Goal: Entertainment & Leisure: Consume media (video, audio)

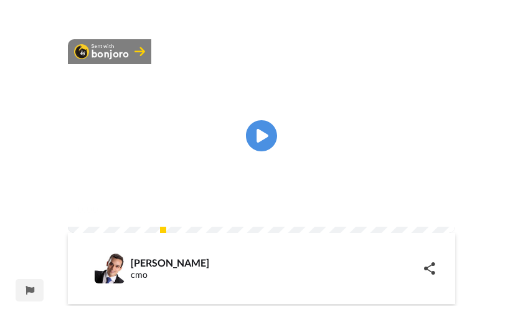
scroll to position [66, 0]
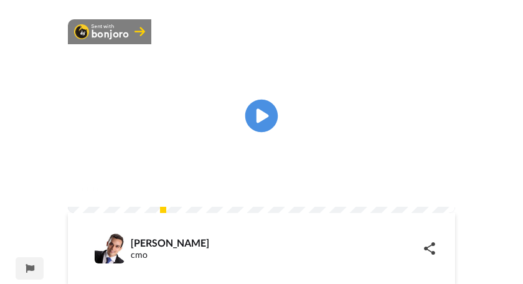
click at [258, 146] on icon "Play/Pause" at bounding box center [261, 116] width 33 height 59
click at [440, 195] on img at bounding box center [437, 188] width 13 height 13
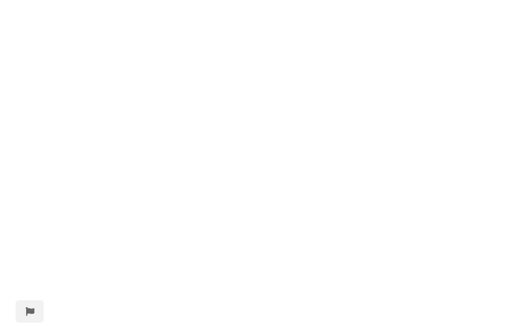
click at [445, 197] on video at bounding box center [261, 163] width 523 height 327
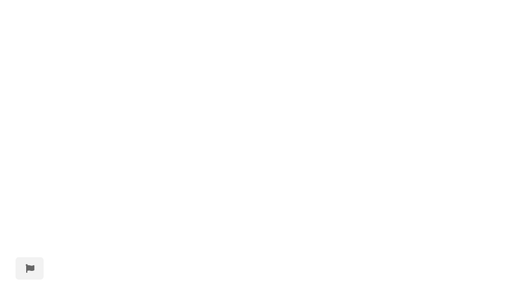
scroll to position [59, 0]
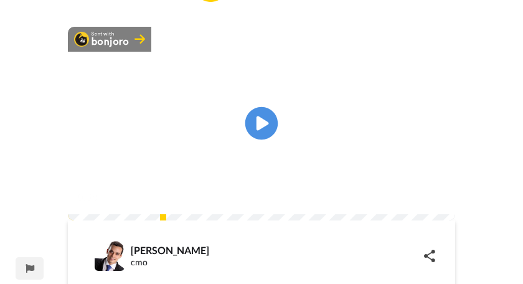
click at [272, 128] on icon at bounding box center [261, 123] width 33 height 33
click at [275, 133] on icon at bounding box center [261, 123] width 33 height 33
click at [269, 139] on icon at bounding box center [261, 123] width 33 height 33
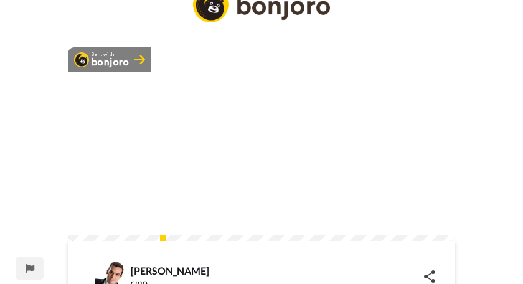
scroll to position [24, 0]
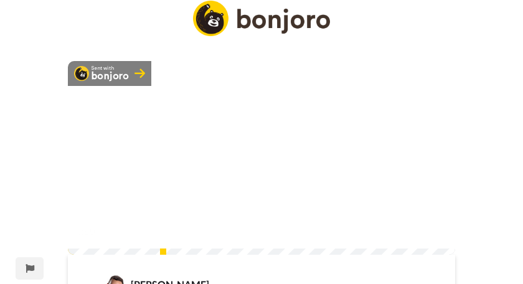
click at [255, 206] on video at bounding box center [261, 158] width 387 height 194
click at [257, 167] on icon "Play/Pause" at bounding box center [261, 157] width 33 height 59
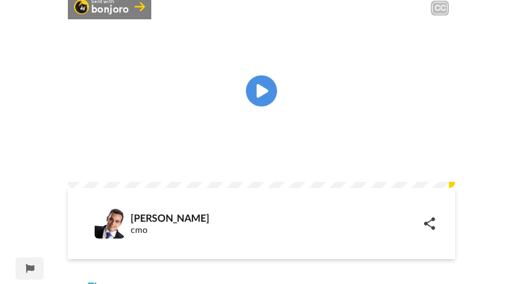
scroll to position [88, 0]
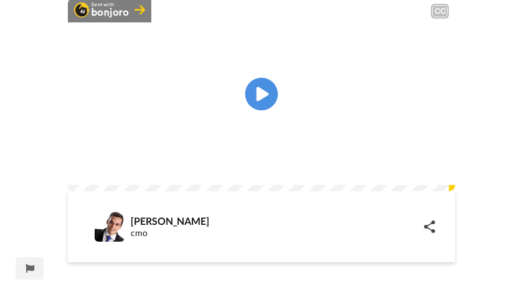
click at [263, 99] on icon at bounding box center [261, 94] width 33 height 33
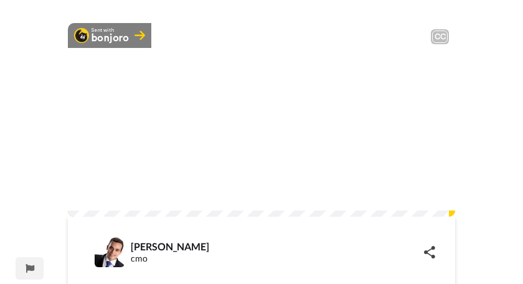
scroll to position [63, 0]
